Goal: Information Seeking & Learning: Find specific page/section

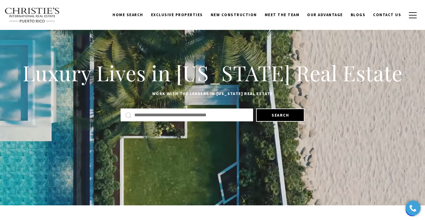
scroll to position [25, 0]
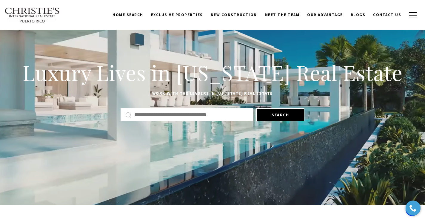
click at [185, 111] on input "Search by Address, City, or Neighborhood" at bounding box center [191, 115] width 114 height 8
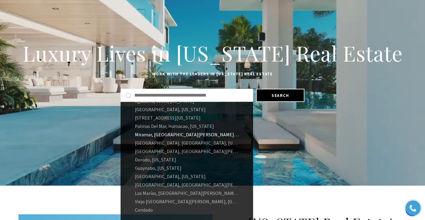
scroll to position [48, 0]
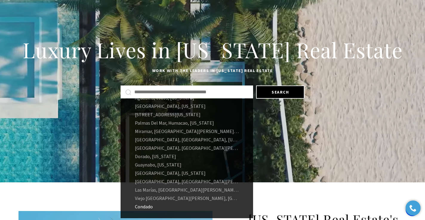
click at [145, 206] on link "Condado" at bounding box center [187, 206] width 133 height 8
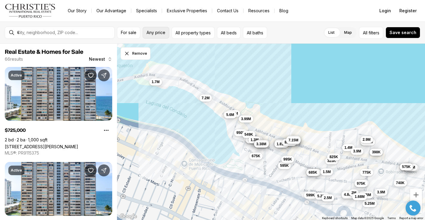
click at [147, 33] on span "Any price" at bounding box center [156, 32] width 19 height 5
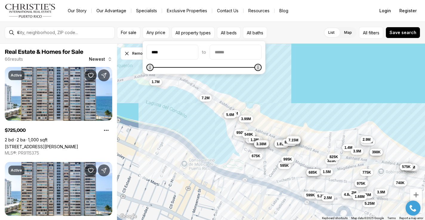
type input "******"
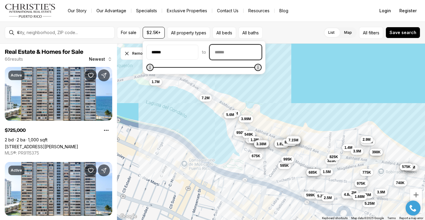
click at [232, 51] on input "priceMax" at bounding box center [235, 52] width 51 height 14
type input "******"
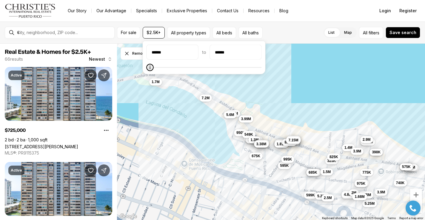
click at [233, 87] on div "6.35M 599K 3.25M 5.25M 1.98M 685K 1.5M 5.3M 4.88M 2.5M 325K 1.4M 825K 2M 399K 3…" at bounding box center [271, 132] width 308 height 176
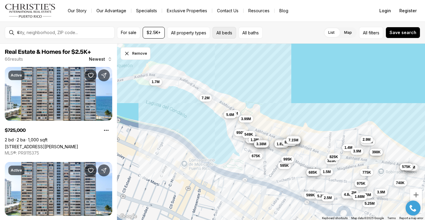
click at [221, 32] on button "All beds" at bounding box center [225, 33] width 24 height 12
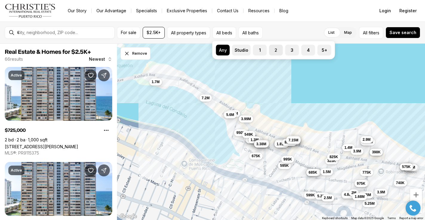
click at [275, 50] on label "2" at bounding box center [276, 50] width 14 height 11
click at [275, 50] on button "2" at bounding box center [272, 48] width 6 height 6
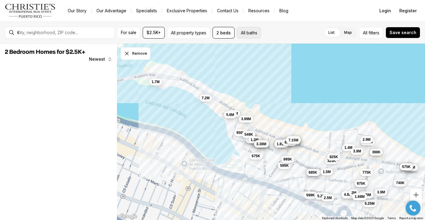
click at [252, 33] on button "All baths" at bounding box center [249, 33] width 24 height 12
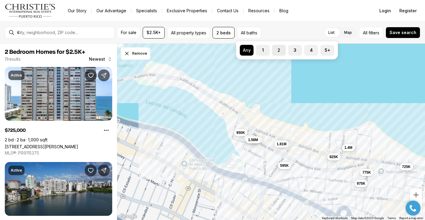
click at [279, 52] on label "2" at bounding box center [279, 50] width 14 height 11
click at [278, 51] on button "2" at bounding box center [275, 48] width 6 height 6
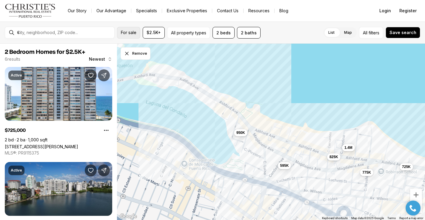
click at [129, 33] on span "For sale" at bounding box center [129, 32] width 16 height 5
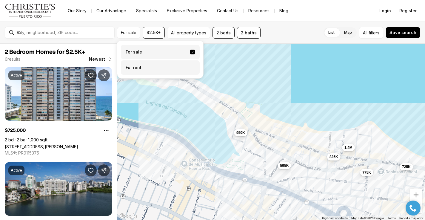
click at [135, 69] on label "For rent" at bounding box center [160, 67] width 79 height 14
click at [190, 65] on button "For rent" at bounding box center [192, 65] width 5 height 0
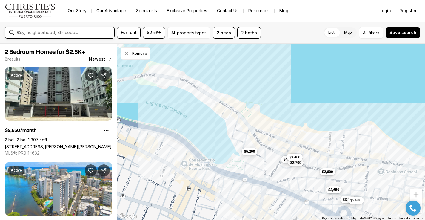
click at [90, 33] on input "text" at bounding box center [64, 32] width 95 height 5
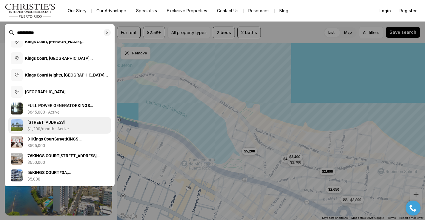
scroll to position [39, 0]
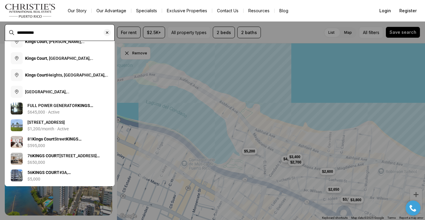
click at [62, 30] on input "**********" at bounding box center [64, 32] width 95 height 5
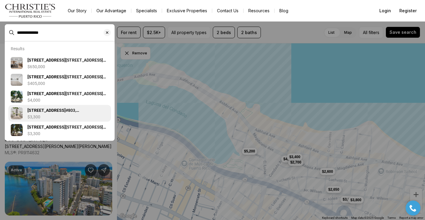
type input "**********"
click at [54, 108] on b "76 KINGS COURT" at bounding box center [46, 110] width 38 height 5
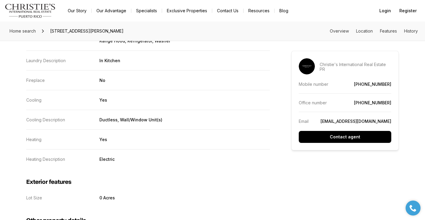
scroll to position [673, 0]
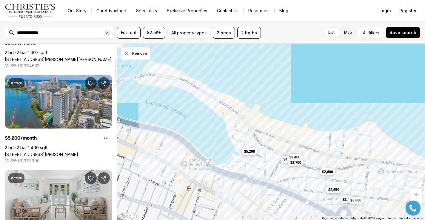
scroll to position [95, 0]
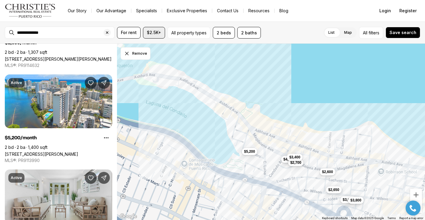
click at [153, 31] on span "$2.5K+" at bounding box center [154, 32] width 14 height 5
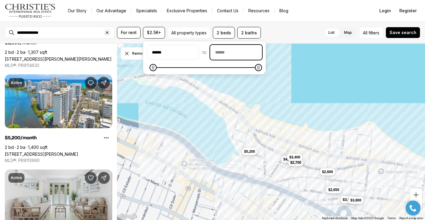
click at [235, 51] on input "priceMax" at bounding box center [236, 52] width 51 height 14
type input "******"
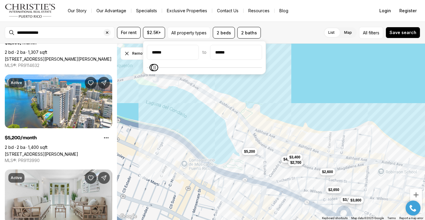
click at [218, 63] on div "****** to ******" at bounding box center [204, 58] width 115 height 26
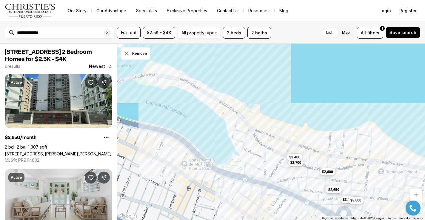
click at [165, 99] on div "$2,650 $3,050 $2,700 $3,800 $2,600 $3,400" at bounding box center [271, 132] width 308 height 176
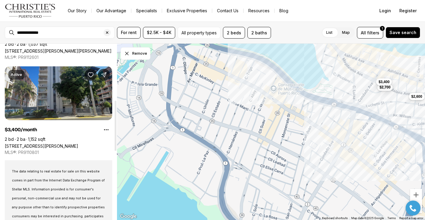
scroll to position [202, 0]
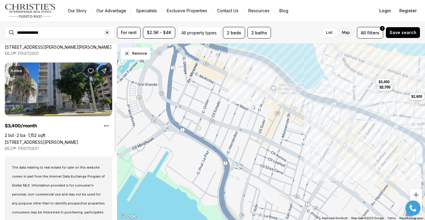
click at [36, 142] on link "59 CONDADO AVE COR, SAN JUAN PR, 00907" at bounding box center [41, 141] width 73 height 5
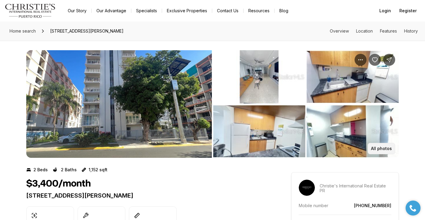
click at [371, 148] on button "All photos" at bounding box center [381, 148] width 27 height 11
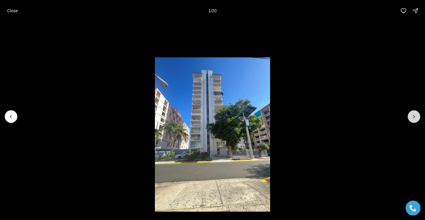
click at [415, 115] on icon "Next slide" at bounding box center [414, 116] width 6 height 6
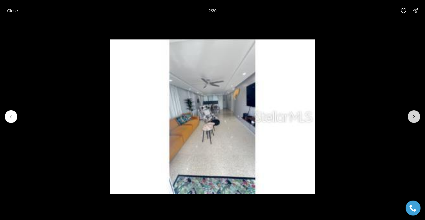
click at [415, 115] on icon "Next slide" at bounding box center [414, 116] width 6 height 6
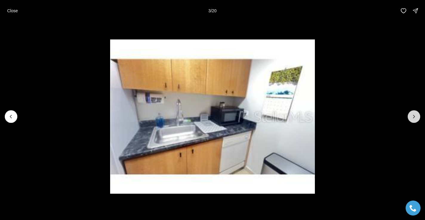
click at [415, 115] on icon "Next slide" at bounding box center [414, 116] width 6 height 6
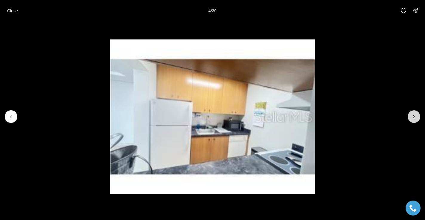
click at [415, 115] on icon "Next slide" at bounding box center [414, 116] width 6 height 6
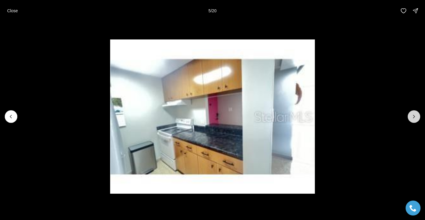
click at [415, 115] on icon "Next slide" at bounding box center [414, 116] width 6 height 6
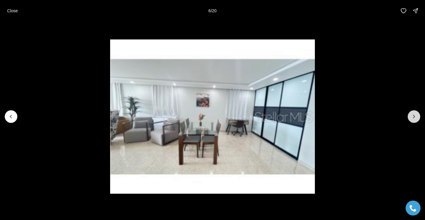
click at [415, 115] on icon "Next slide" at bounding box center [414, 116] width 6 height 6
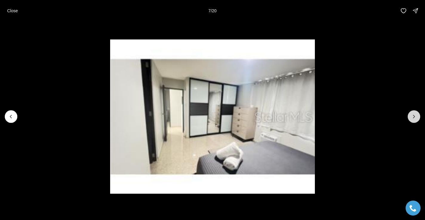
click at [415, 115] on icon "Next slide" at bounding box center [414, 116] width 6 height 6
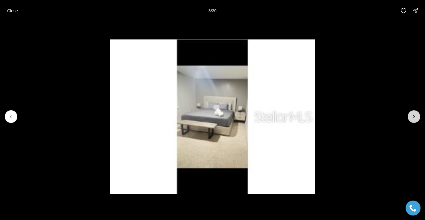
click at [415, 115] on icon "Next slide" at bounding box center [414, 116] width 6 height 6
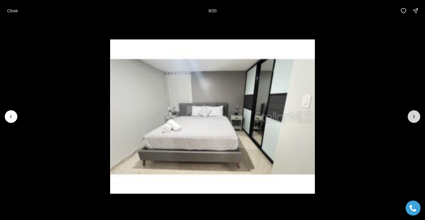
click at [415, 115] on icon "Next slide" at bounding box center [414, 116] width 6 height 6
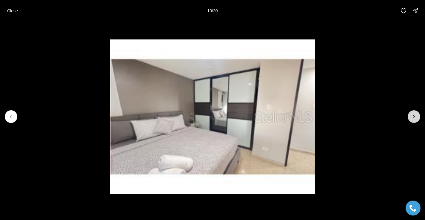
click at [415, 115] on icon "Next slide" at bounding box center [414, 116] width 6 height 6
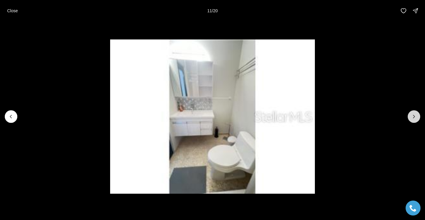
click at [415, 115] on icon "Next slide" at bounding box center [414, 116] width 6 height 6
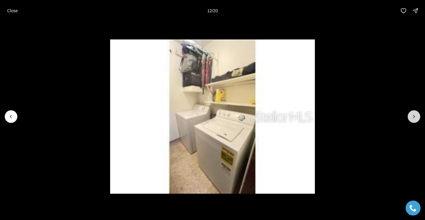
click at [415, 115] on icon "Next slide" at bounding box center [414, 116] width 6 height 6
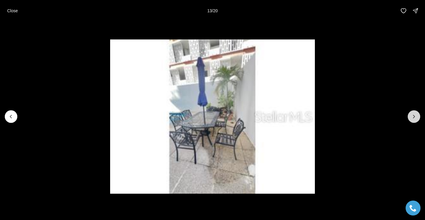
click at [415, 115] on icon "Next slide" at bounding box center [414, 116] width 6 height 6
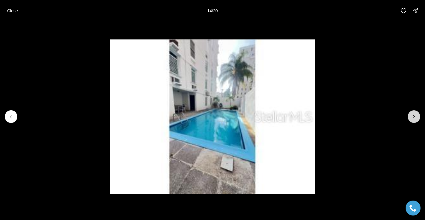
click at [415, 115] on icon "Next slide" at bounding box center [414, 116] width 6 height 6
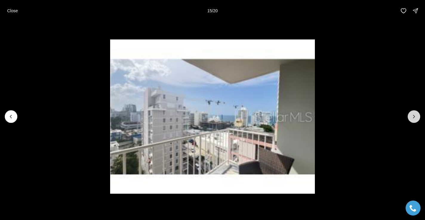
click at [415, 115] on icon "Next slide" at bounding box center [414, 116] width 6 height 6
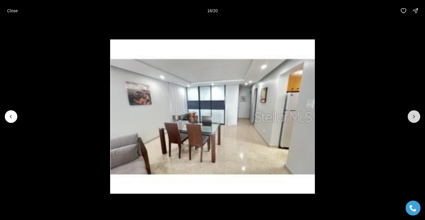
click at [415, 115] on icon "Next slide" at bounding box center [414, 116] width 6 height 6
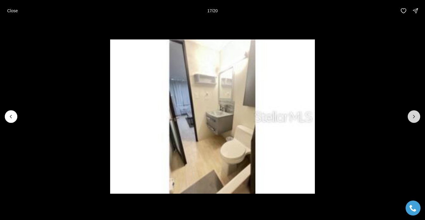
click at [415, 115] on icon "Next slide" at bounding box center [414, 116] width 6 height 6
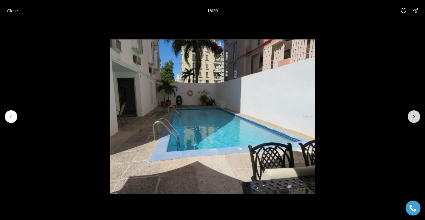
click at [415, 115] on icon "Next slide" at bounding box center [414, 116] width 6 height 6
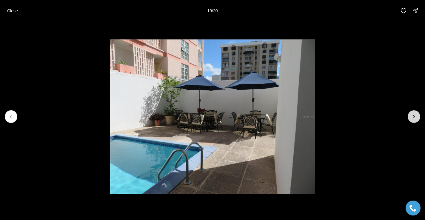
click at [415, 115] on icon "Next slide" at bounding box center [414, 116] width 6 height 6
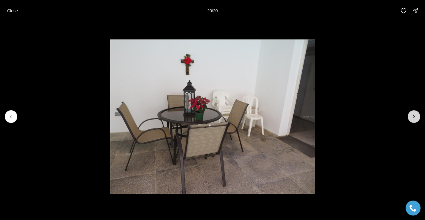
click at [415, 115] on div at bounding box center [414, 116] width 13 height 13
click at [9, 120] on button "Previous slide" at bounding box center [11, 116] width 13 height 13
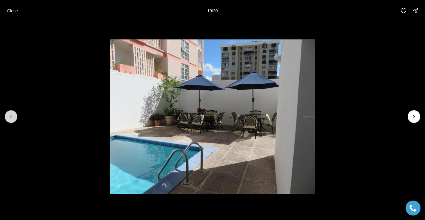
click at [9, 120] on button "Previous slide" at bounding box center [11, 116] width 13 height 13
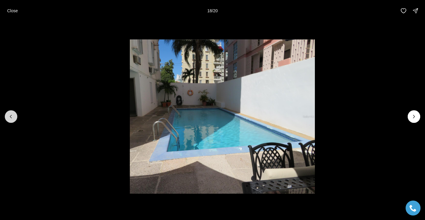
click at [9, 121] on button "Previous slide" at bounding box center [11, 116] width 13 height 13
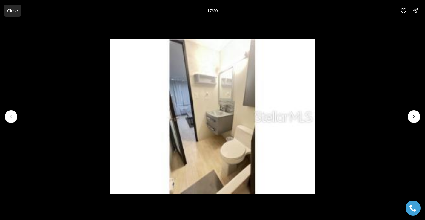
click at [9, 10] on p "Close" at bounding box center [12, 10] width 11 height 5
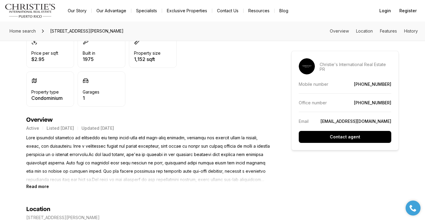
scroll to position [176, 0]
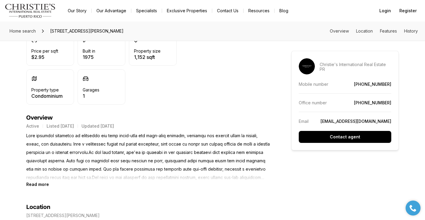
click at [39, 184] on b "Read more" at bounding box center [37, 184] width 23 height 5
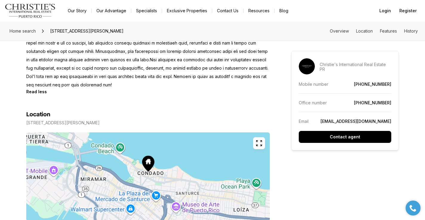
scroll to position [368, 0]
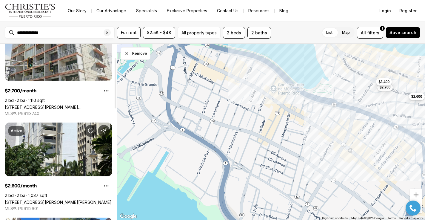
scroll to position [50, 0]
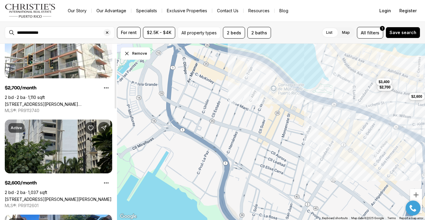
click at [48, 196] on link "[STREET_ADDRESS][PERSON_NAME][PERSON_NAME]" at bounding box center [58, 198] width 107 height 5
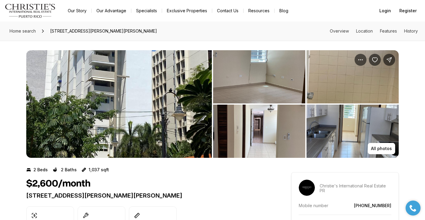
scroll to position [1, 0]
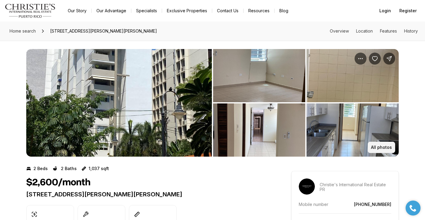
click at [380, 146] on p "All photos" at bounding box center [381, 147] width 21 height 5
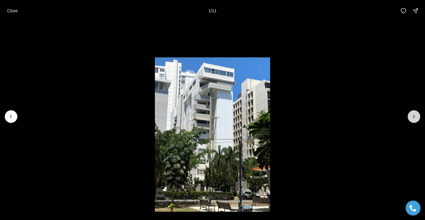
click at [413, 119] on button "Next slide" at bounding box center [414, 116] width 13 height 13
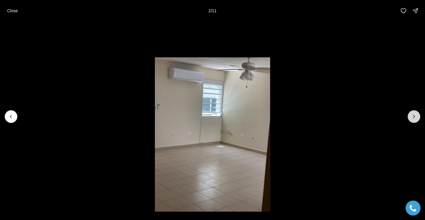
click at [413, 119] on button "Next slide" at bounding box center [414, 116] width 13 height 13
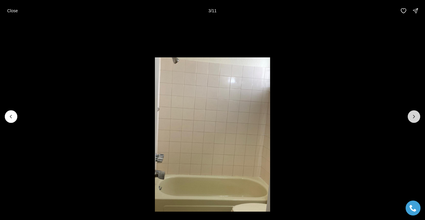
click at [413, 119] on button "Next slide" at bounding box center [414, 116] width 13 height 13
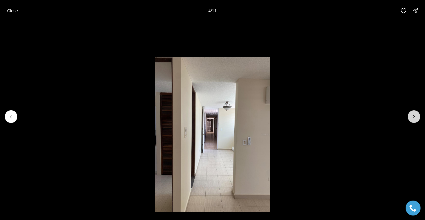
click at [413, 119] on button "Next slide" at bounding box center [414, 116] width 13 height 13
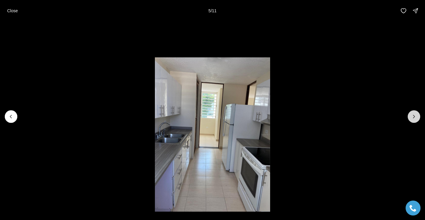
click at [413, 119] on button "Next slide" at bounding box center [414, 116] width 13 height 13
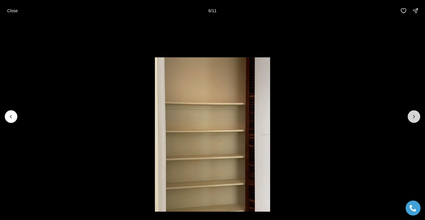
click at [413, 119] on button "Next slide" at bounding box center [414, 116] width 13 height 13
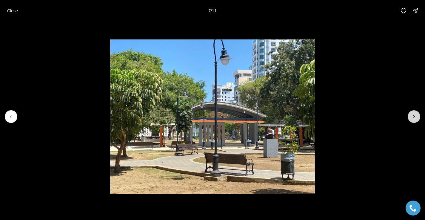
click at [413, 119] on button "Next slide" at bounding box center [414, 116] width 13 height 13
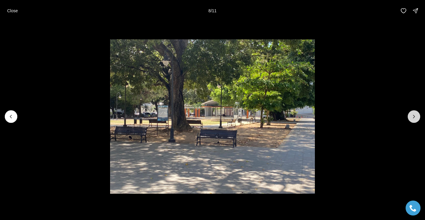
click at [413, 119] on button "Next slide" at bounding box center [414, 116] width 13 height 13
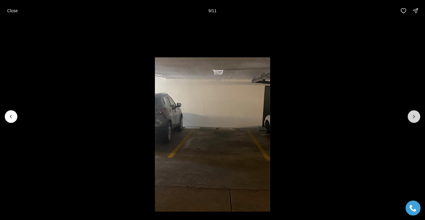
click at [413, 119] on button "Next slide" at bounding box center [414, 116] width 13 height 13
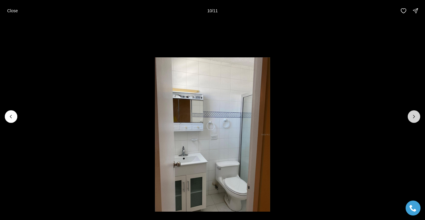
click at [413, 119] on button "Next slide" at bounding box center [414, 116] width 13 height 13
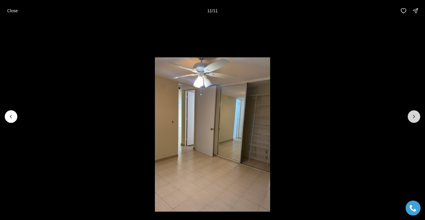
click at [413, 119] on div at bounding box center [414, 116] width 13 height 13
click at [15, 11] on p "Close" at bounding box center [12, 10] width 11 height 5
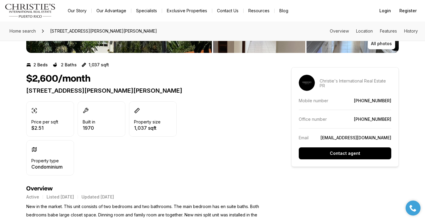
scroll to position [65, 0]
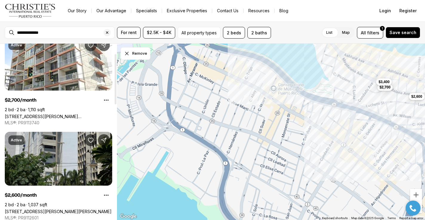
scroll to position [32, 0]
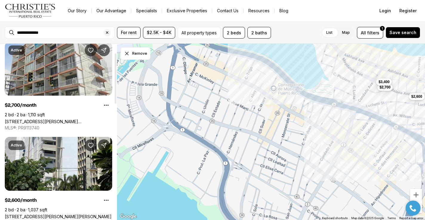
click at [49, 120] on link "[STREET_ADDRESS][PERSON_NAME] [STREET_ADDRESS][PERSON_NAME]" at bounding box center [58, 121] width 107 height 5
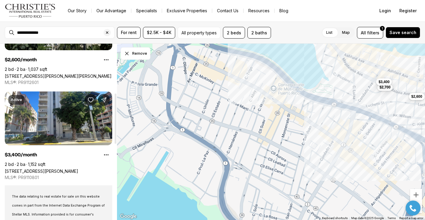
scroll to position [173, 0]
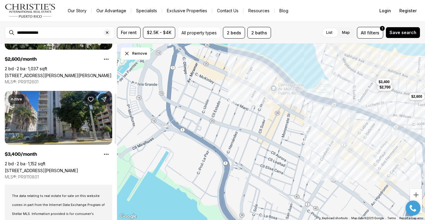
click at [33, 168] on link "[STREET_ADDRESS][PERSON_NAME]" at bounding box center [41, 170] width 73 height 5
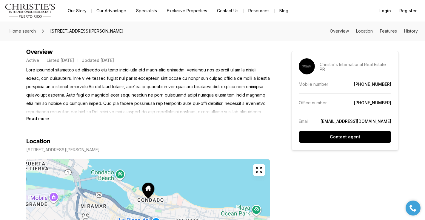
scroll to position [241, 0]
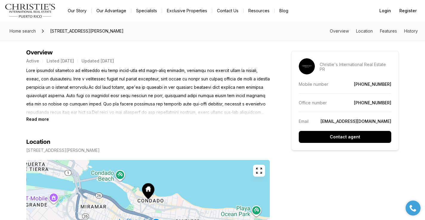
click at [34, 119] on b "Read more" at bounding box center [37, 118] width 23 height 5
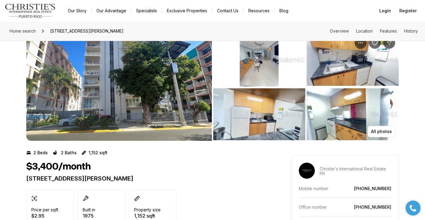
scroll to position [18, 0]
